Goal: Task Accomplishment & Management: Manage account settings

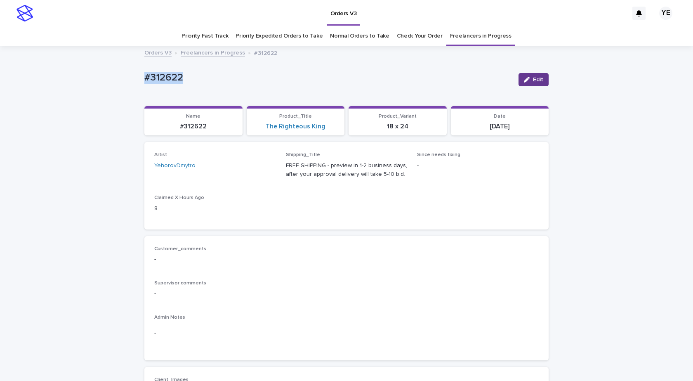
click at [528, 82] on div "button" at bounding box center [528, 80] width 9 height 6
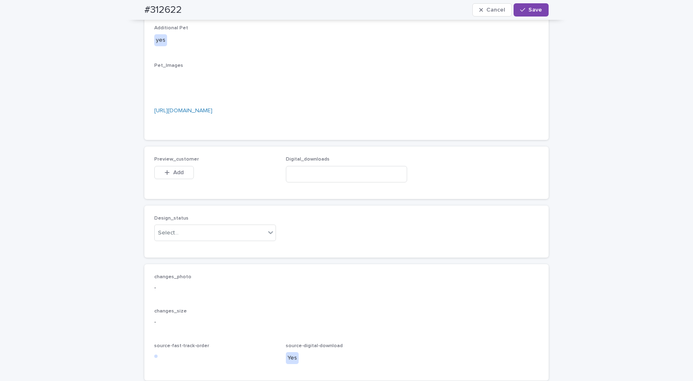
scroll to position [618, 0]
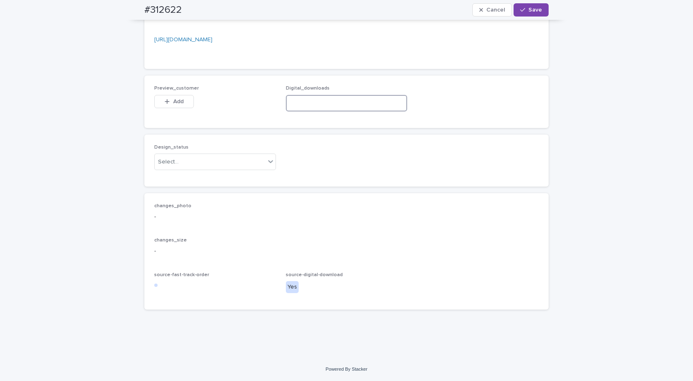
click at [313, 101] on input at bounding box center [347, 103] width 122 height 16
paste input "**********"
type input "**********"
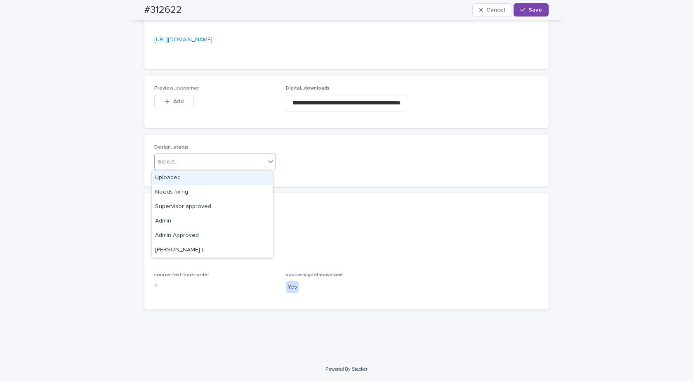
click at [231, 164] on div "Select..." at bounding box center [210, 162] width 111 height 14
click at [168, 179] on div "Uploaded" at bounding box center [212, 178] width 121 height 14
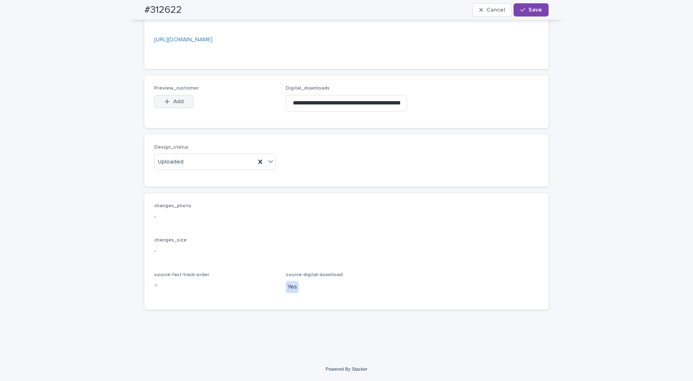
click at [169, 96] on button "Add" at bounding box center [174, 101] width 40 height 13
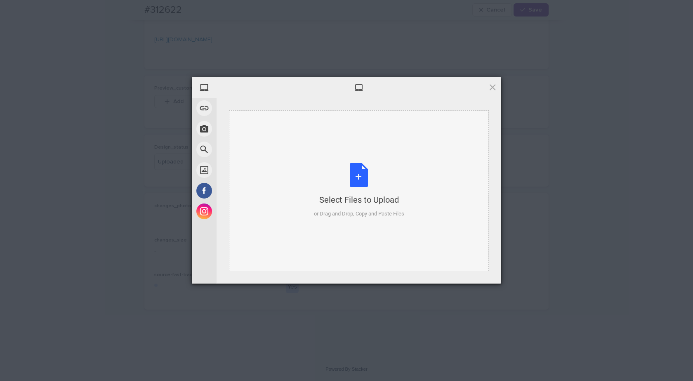
click at [343, 160] on div "Select Files to Upload or Drag and Drop, Copy and Paste Files" at bounding box center [359, 190] width 260 height 161
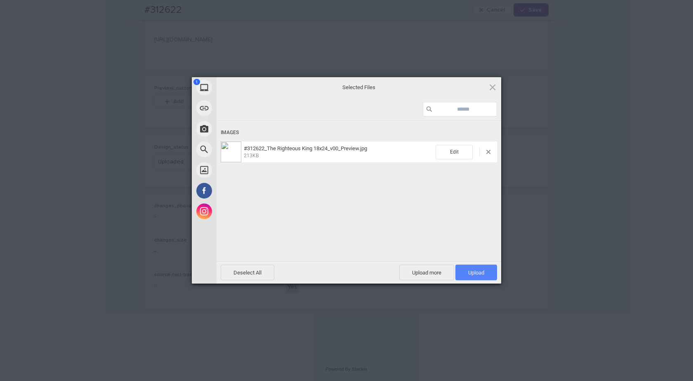
click at [484, 275] on span "Upload 1" at bounding box center [476, 272] width 42 height 16
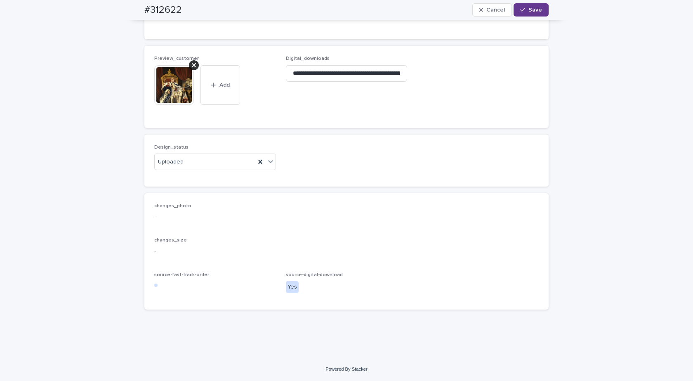
click at [520, 10] on icon "button" at bounding box center [522, 10] width 5 height 6
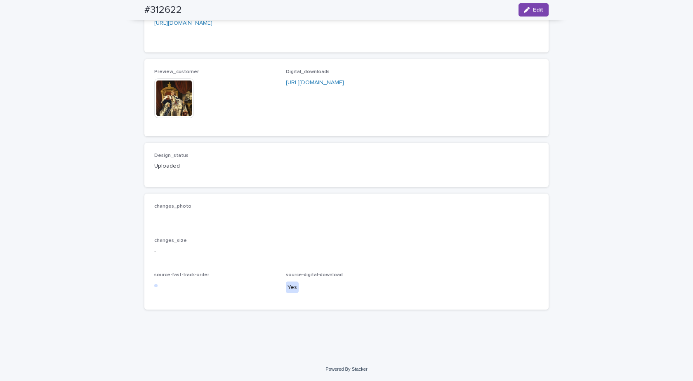
click at [170, 110] on img at bounding box center [174, 98] width 40 height 40
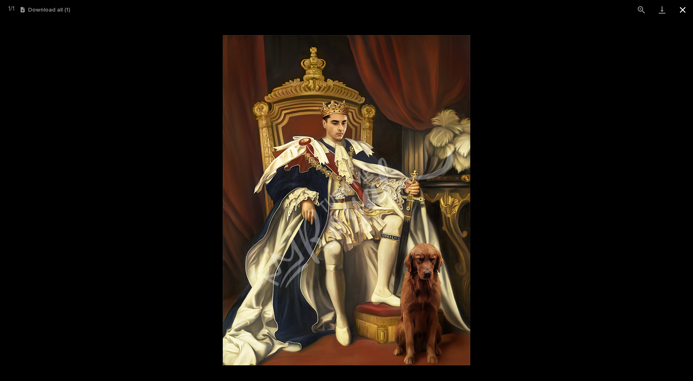
click at [683, 7] on button "Close gallery" at bounding box center [682, 9] width 21 height 19
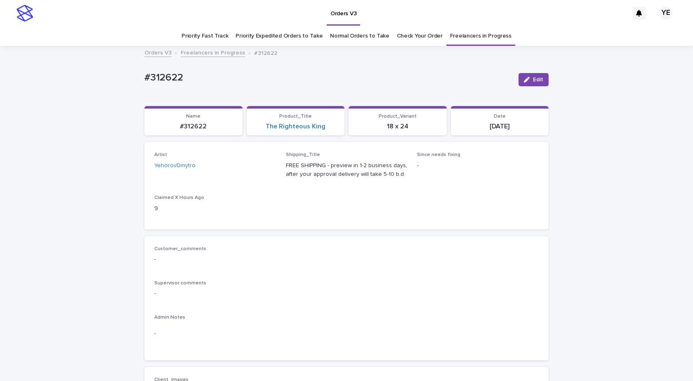
click at [208, 53] on link "Freelancers in Progress" at bounding box center [213, 51] width 64 height 9
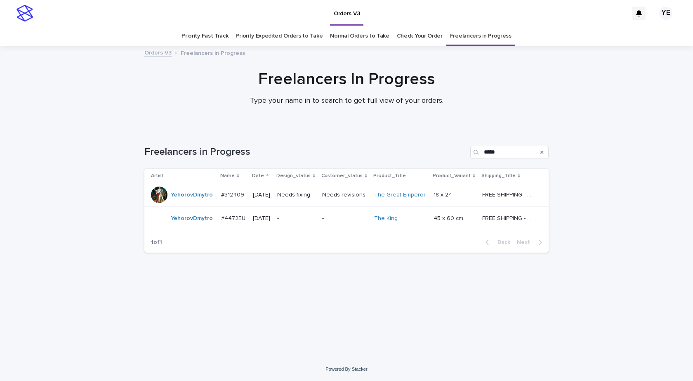
click at [180, 228] on td "YehorovDmytro" at bounding box center [180, 219] width 73 height 24
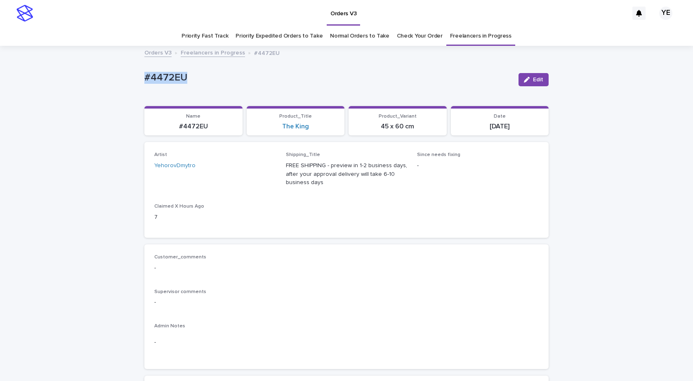
drag, startPoint x: 159, startPoint y: 88, endPoint x: 127, endPoint y: 95, distance: 32.4
copy p "#4472EU"
click at [526, 79] on icon "button" at bounding box center [527, 80] width 6 height 6
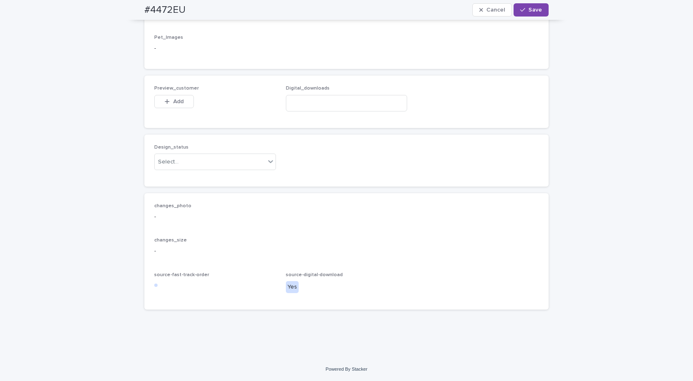
scroll to position [516, 0]
click at [316, 103] on input at bounding box center [347, 103] width 122 height 16
paste input "**********"
type input "**********"
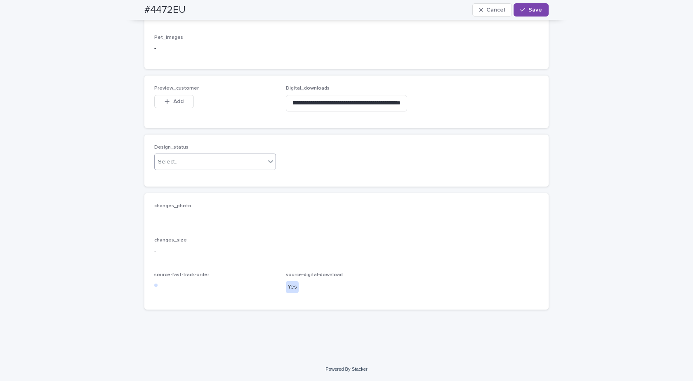
click at [217, 167] on div "Select..." at bounding box center [210, 162] width 111 height 14
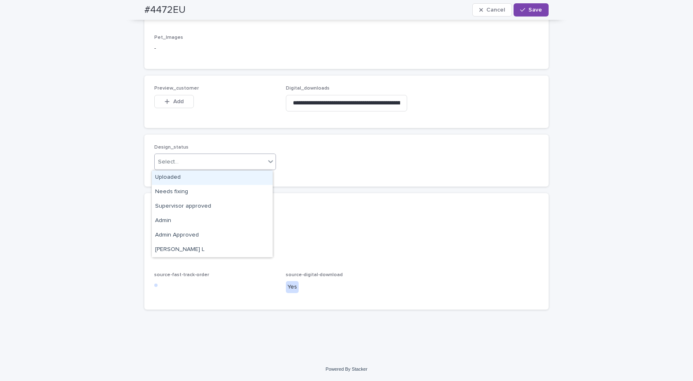
click at [186, 179] on div "Uploaded" at bounding box center [212, 177] width 121 height 14
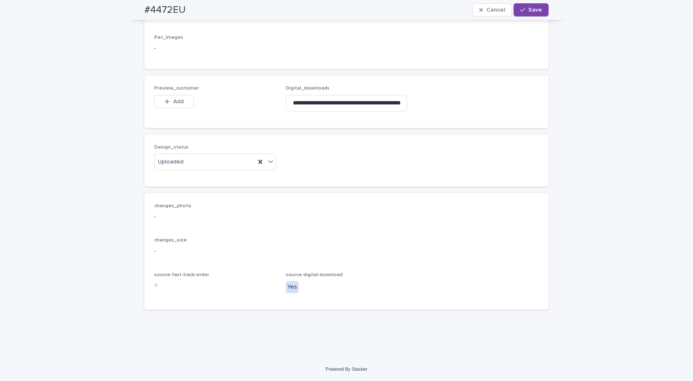
click at [175, 98] on button "Add" at bounding box center [174, 101] width 40 height 13
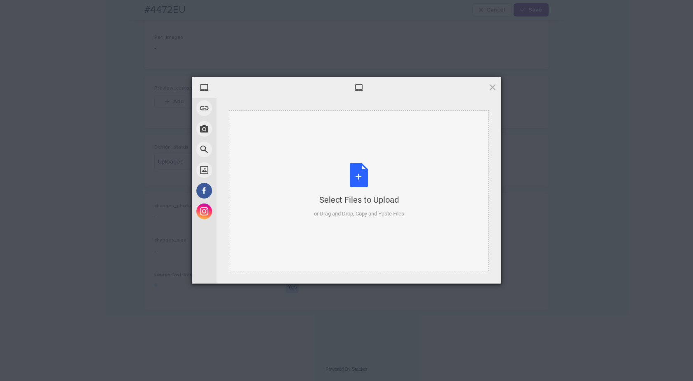
click at [366, 178] on div "Select Files to Upload or Drag and Drop, Copy and Paste Files" at bounding box center [359, 190] width 90 height 55
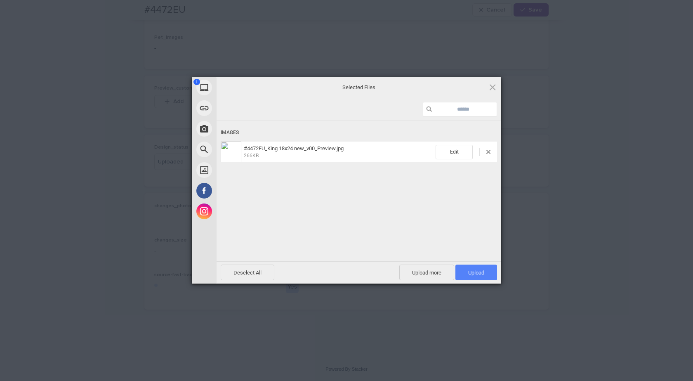
click at [466, 265] on span "Upload 1" at bounding box center [476, 272] width 42 height 16
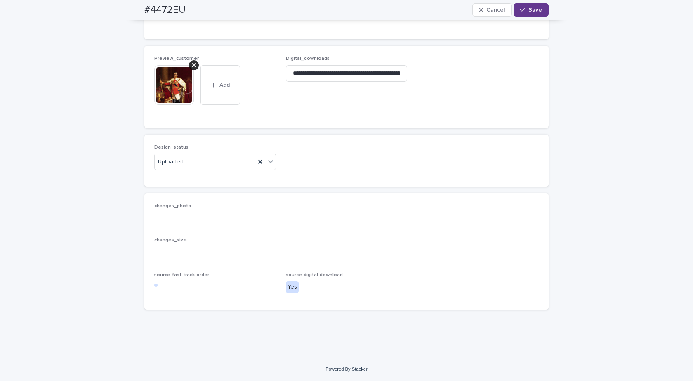
click at [523, 10] on div "button" at bounding box center [524, 10] width 8 height 6
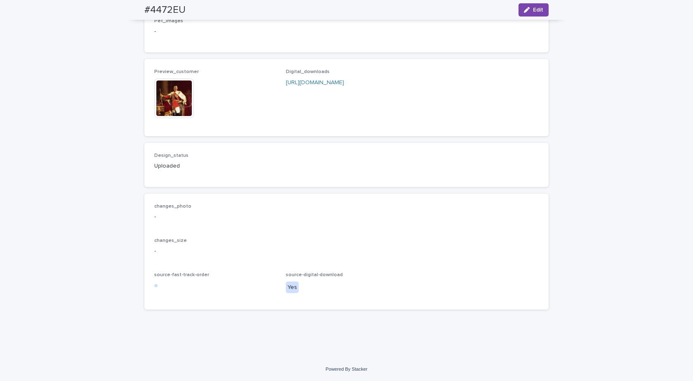
click at [175, 106] on img at bounding box center [174, 98] width 40 height 40
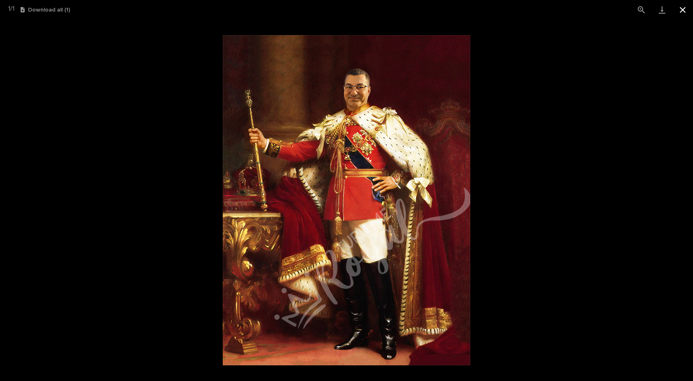
click at [679, 7] on button "Close gallery" at bounding box center [682, 9] width 21 height 19
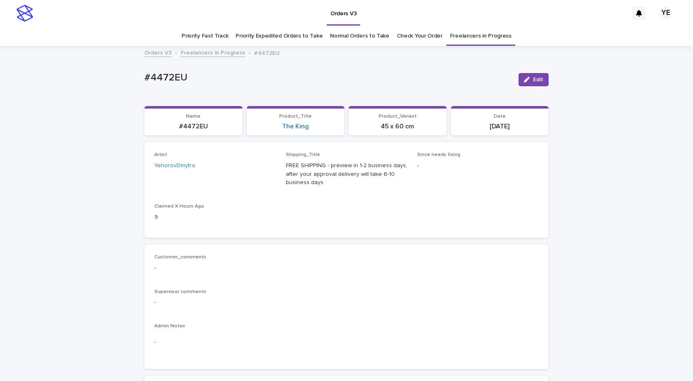
click at [198, 54] on link "Freelancers in Progress" at bounding box center [213, 51] width 64 height 9
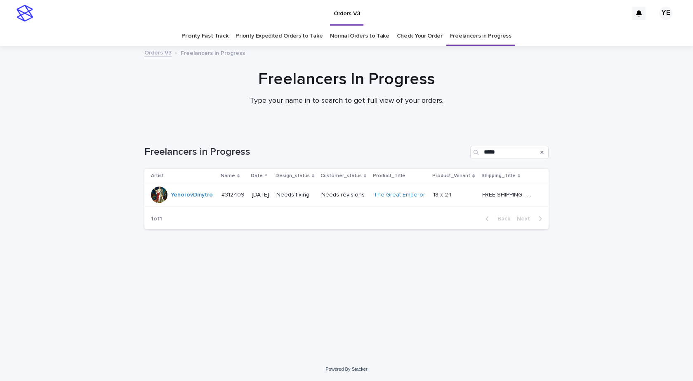
click at [488, 304] on div "Loading... Saving… Loading... Saving… Freelancers in Progress ***** Artist Name…" at bounding box center [346, 232] width 412 height 207
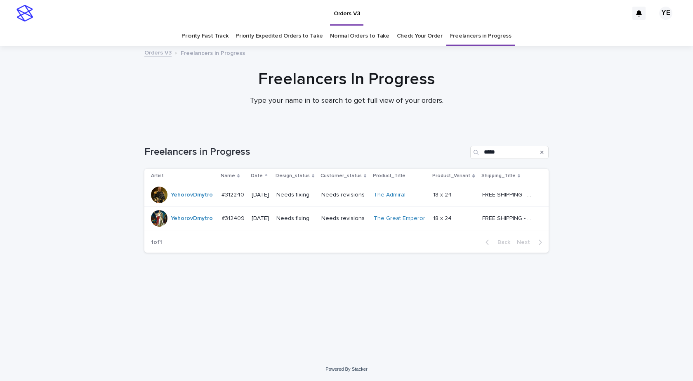
click at [189, 202] on div "YehorovDmytro" at bounding box center [183, 194] width 64 height 16
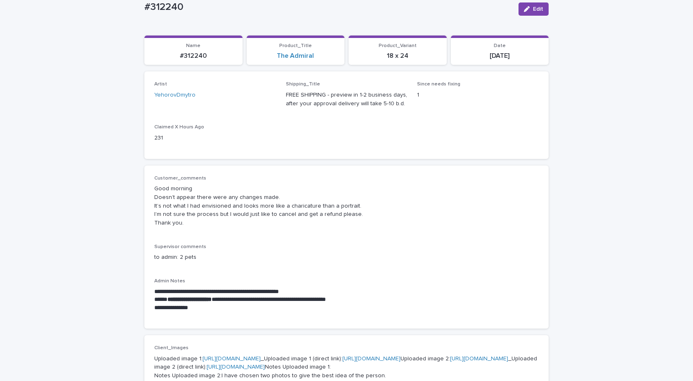
scroll to position [82, 0]
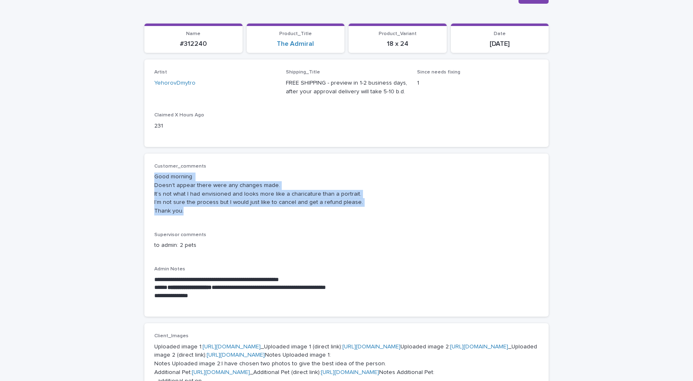
drag, startPoint x: 201, startPoint y: 214, endPoint x: 132, endPoint y: 171, distance: 81.7
copy p "Good morning Doesn’t appear there were any changes made. It’s not what I had en…"
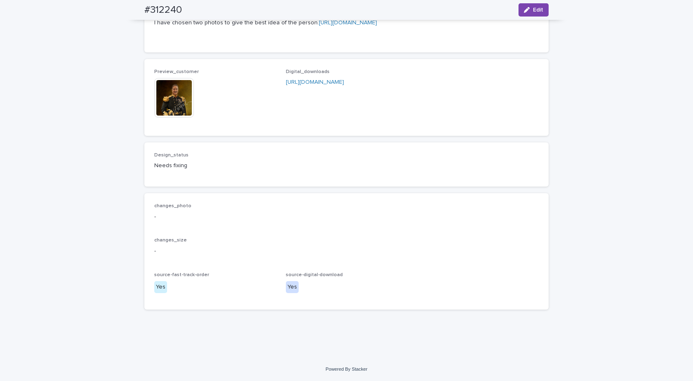
scroll to position [735, 0]
click at [162, 108] on img at bounding box center [174, 98] width 40 height 40
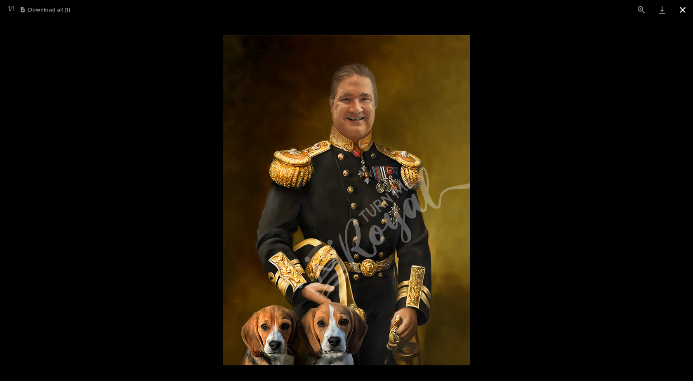
click at [687, 8] on button "Close gallery" at bounding box center [682, 9] width 21 height 19
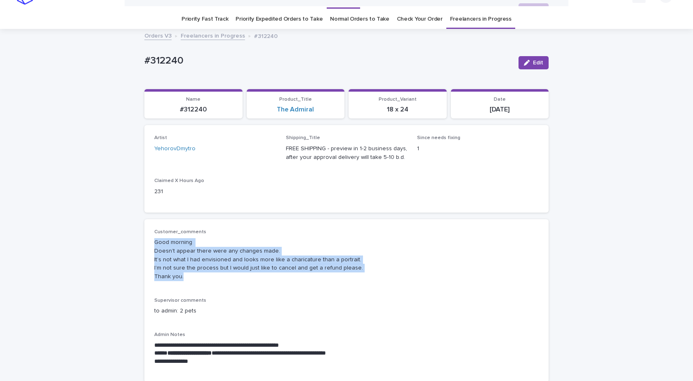
scroll to position [0, 0]
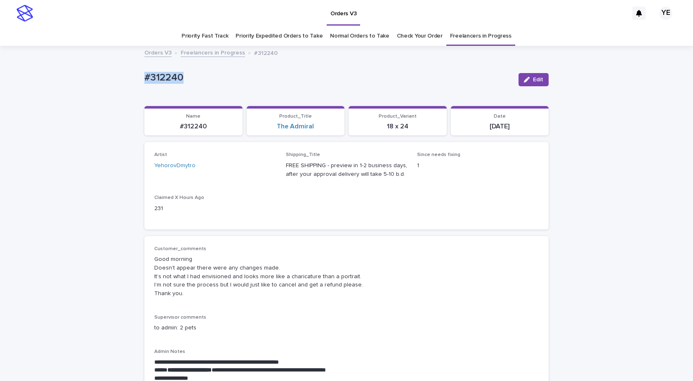
drag, startPoint x: 119, startPoint y: 69, endPoint x: 189, endPoint y: 82, distance: 71.3
copy p "#312240"
click at [233, 83] on p "#312240" at bounding box center [327, 78] width 367 height 12
drag, startPoint x: 313, startPoint y: 284, endPoint x: 330, endPoint y: 285, distance: 16.5
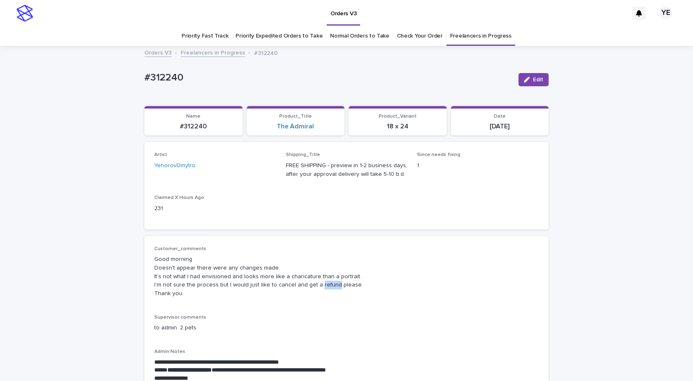
click at [330, 285] on p "Good morning Doesn’t appear there were any changes made. It’s not what I had en…" at bounding box center [346, 276] width 384 height 43
copy p "refund"
drag, startPoint x: 186, startPoint y: 59, endPoint x: 175, endPoint y: 59, distance: 10.3
click at [201, 80] on p "#312240" at bounding box center [327, 78] width 367 height 12
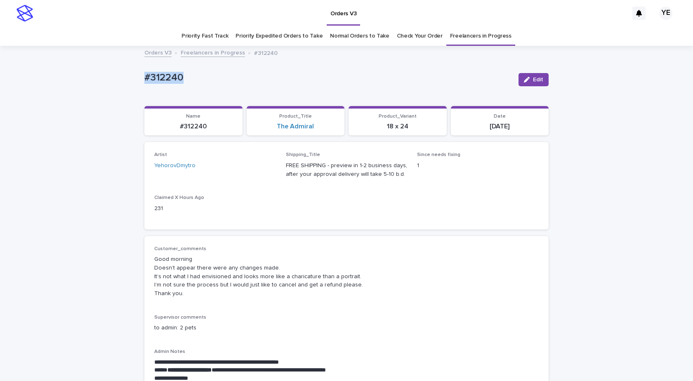
drag, startPoint x: 185, startPoint y: 75, endPoint x: 115, endPoint y: 72, distance: 70.6
copy p "#312240"
